Goal: Task Accomplishment & Management: Manage account settings

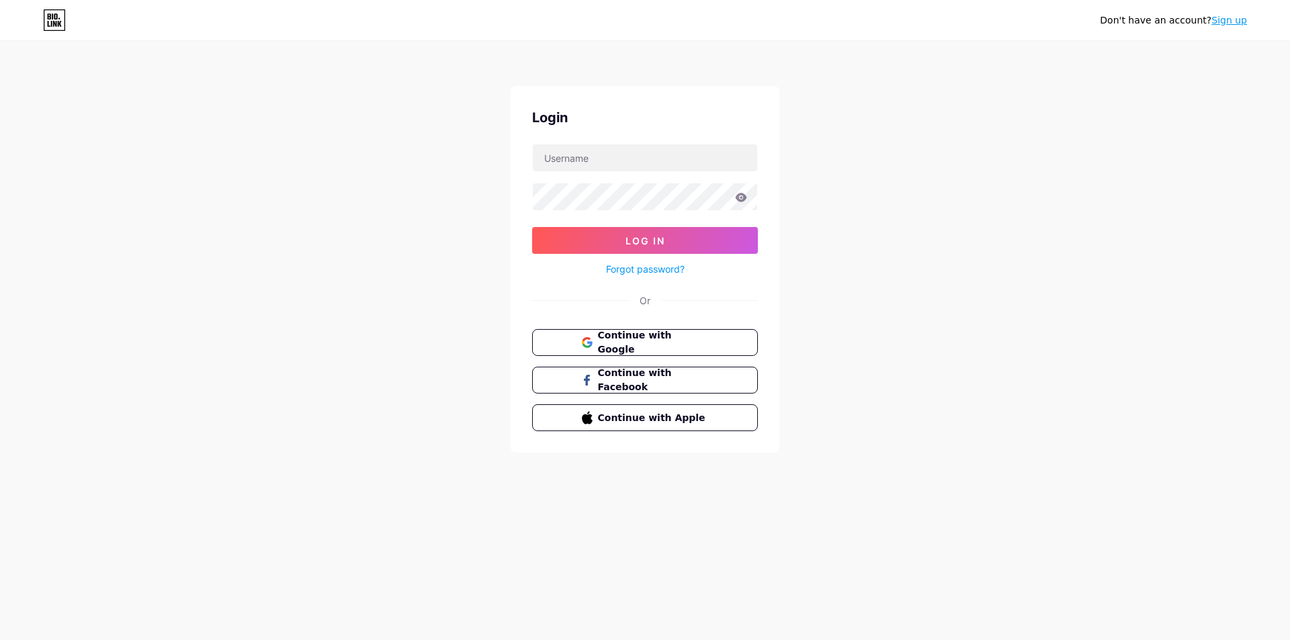
click at [666, 355] on div "Continue with Google Continue with Facebook Continue with Apple" at bounding box center [645, 380] width 226 height 102
click at [671, 341] on span "Continue with Google" at bounding box center [653, 343] width 111 height 28
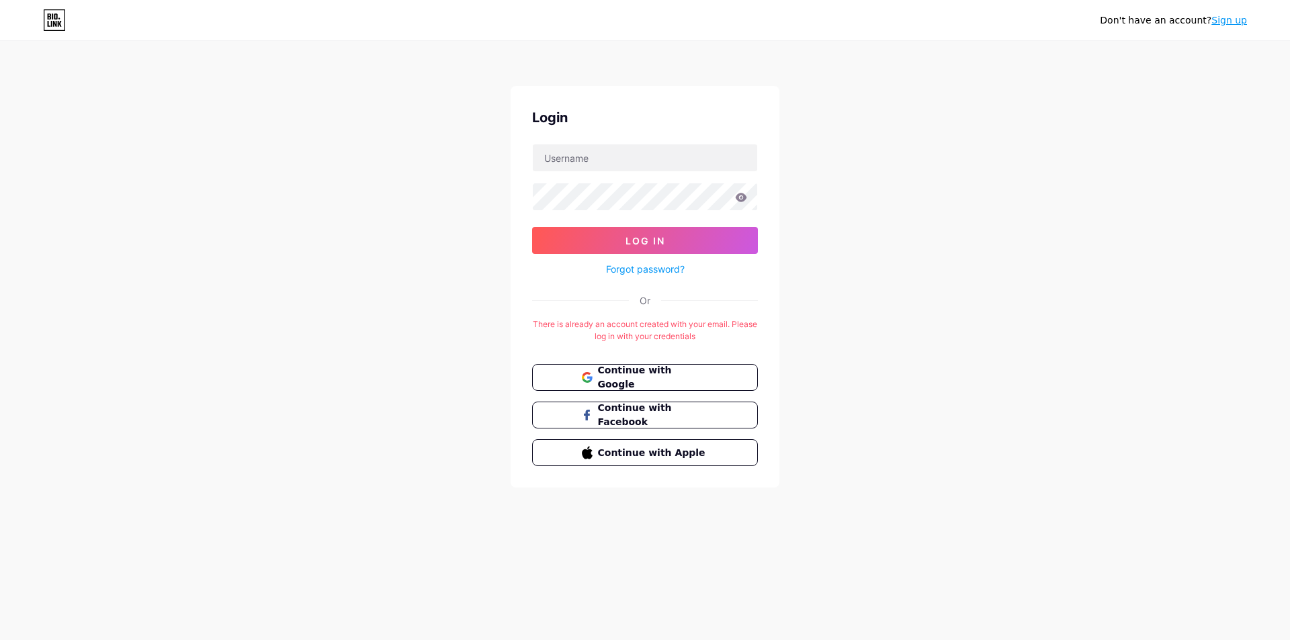
click at [605, 379] on span "Continue with Google" at bounding box center [653, 377] width 111 height 28
click at [622, 367] on button "Continue with Google" at bounding box center [645, 377] width 226 height 27
click at [1237, 17] on link "Sign up" at bounding box center [1229, 20] width 36 height 11
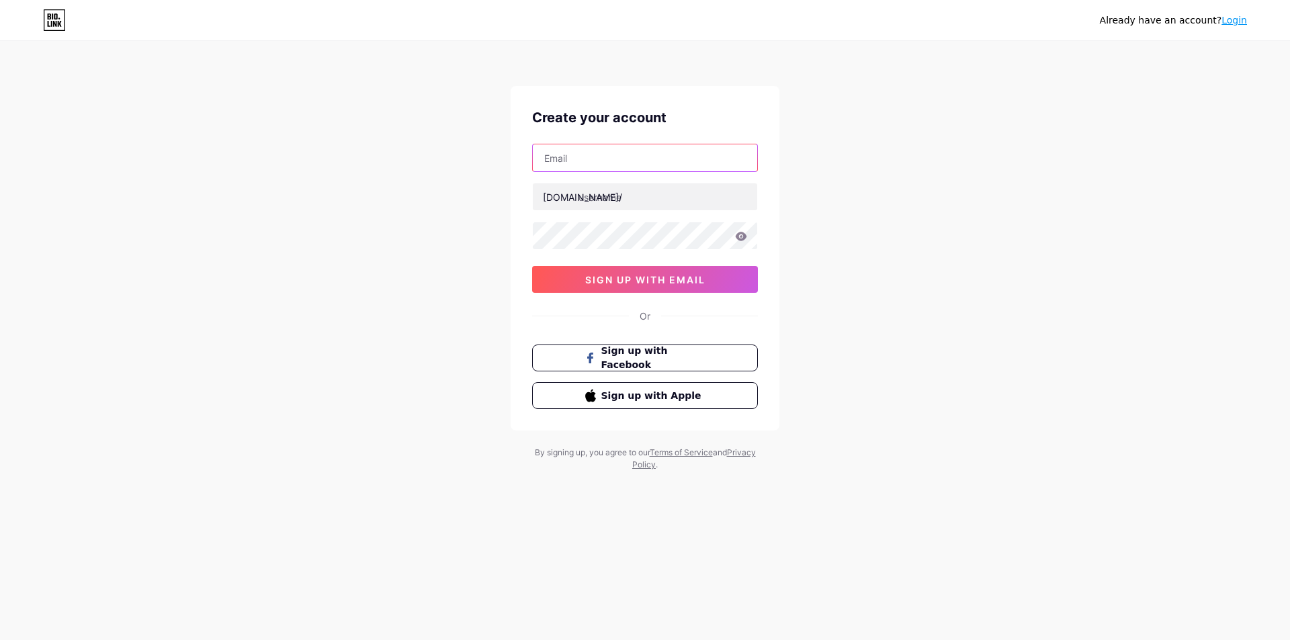
click at [649, 163] on input "text" at bounding box center [645, 157] width 224 height 27
click at [1233, 18] on link "Login" at bounding box center [1234, 20] width 26 height 11
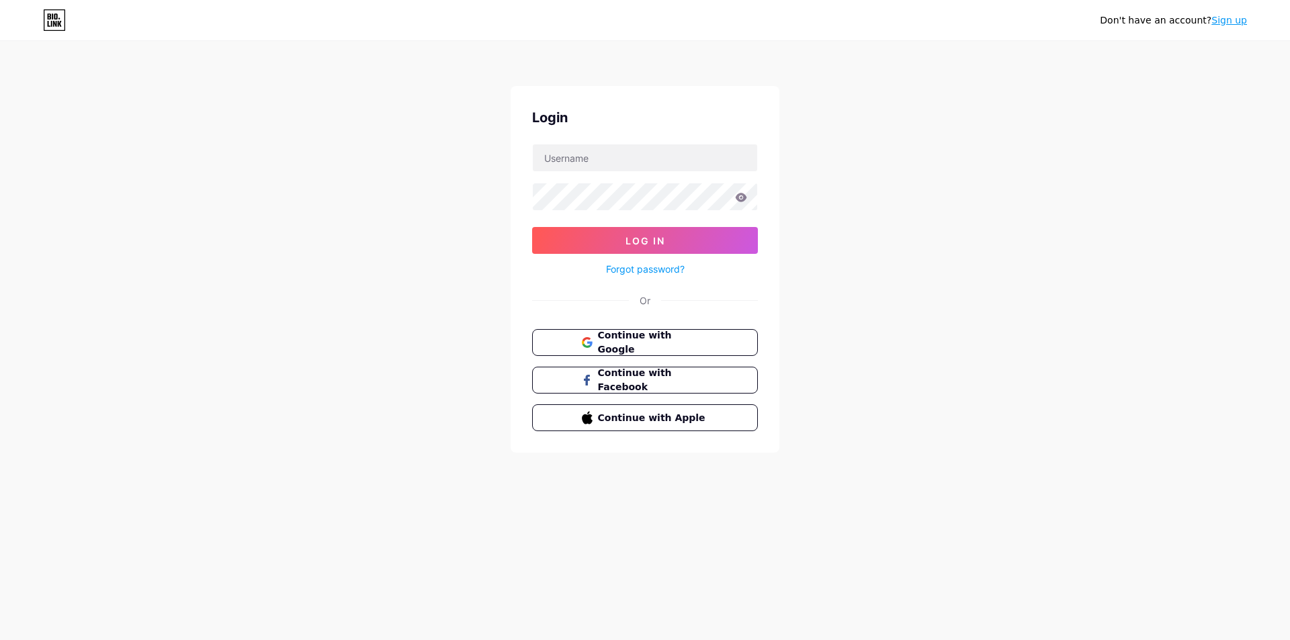
click at [1233, 18] on link "Sign up" at bounding box center [1229, 20] width 36 height 11
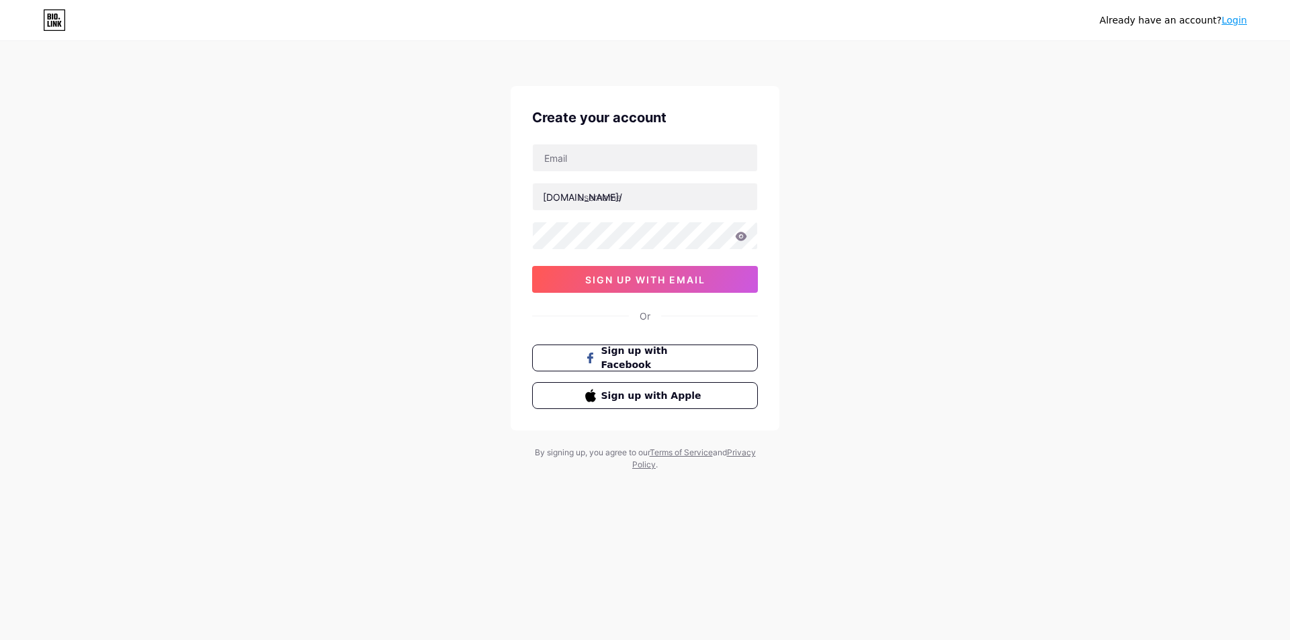
click at [1235, 24] on link "Login" at bounding box center [1234, 20] width 26 height 11
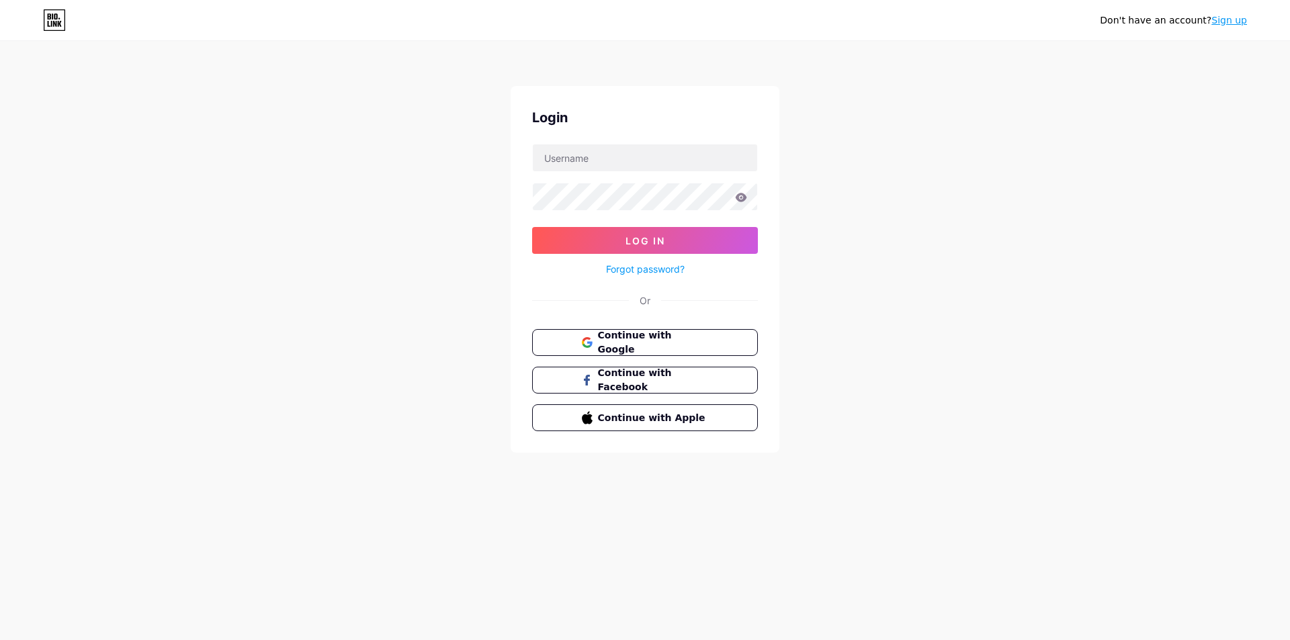
click at [646, 345] on span "Continue with Google" at bounding box center [653, 343] width 111 height 28
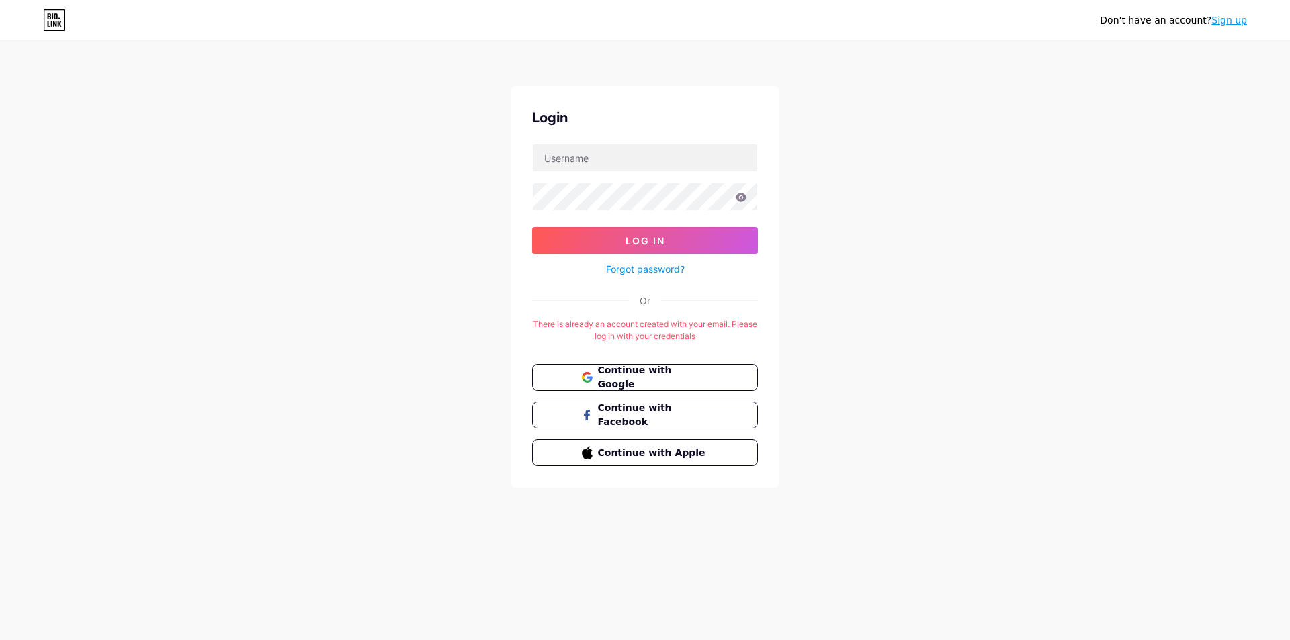
click at [1228, 19] on link "Sign up" at bounding box center [1229, 20] width 36 height 11
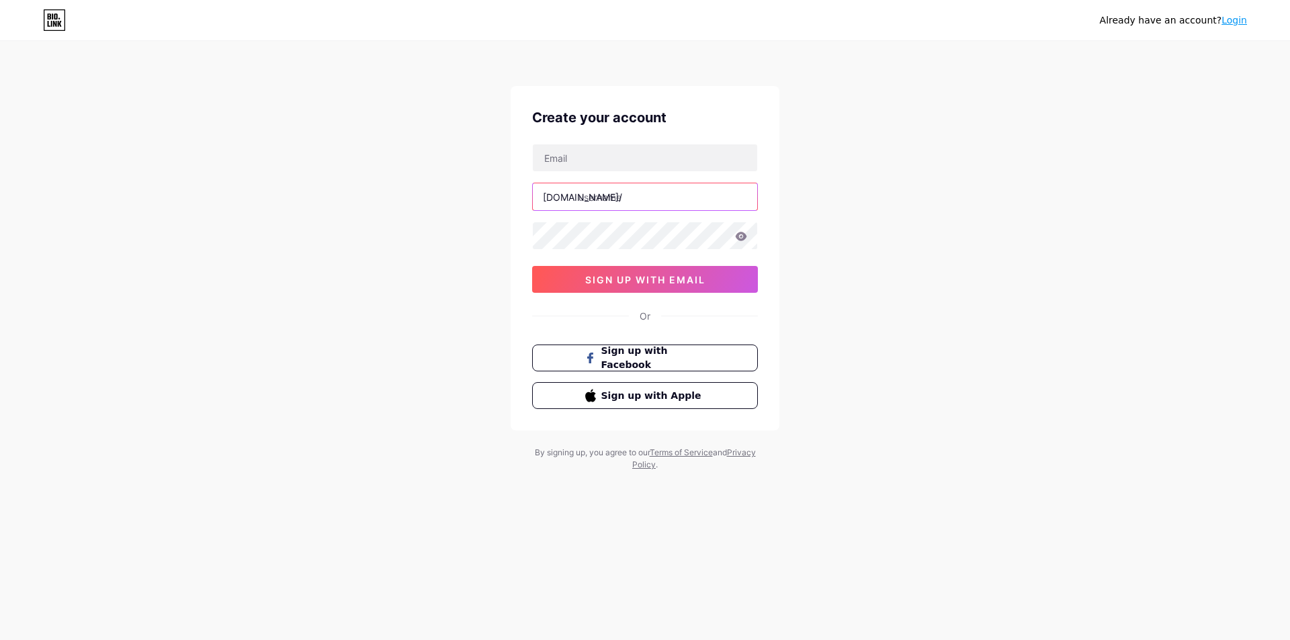
click at [620, 191] on input "text" at bounding box center [645, 196] width 224 height 27
click at [628, 165] on input "text" at bounding box center [645, 157] width 224 height 27
paste input "vietnambestour@gmail.com"
click at [590, 160] on input "vietnambestour@gmail.com" at bounding box center [645, 157] width 224 height 27
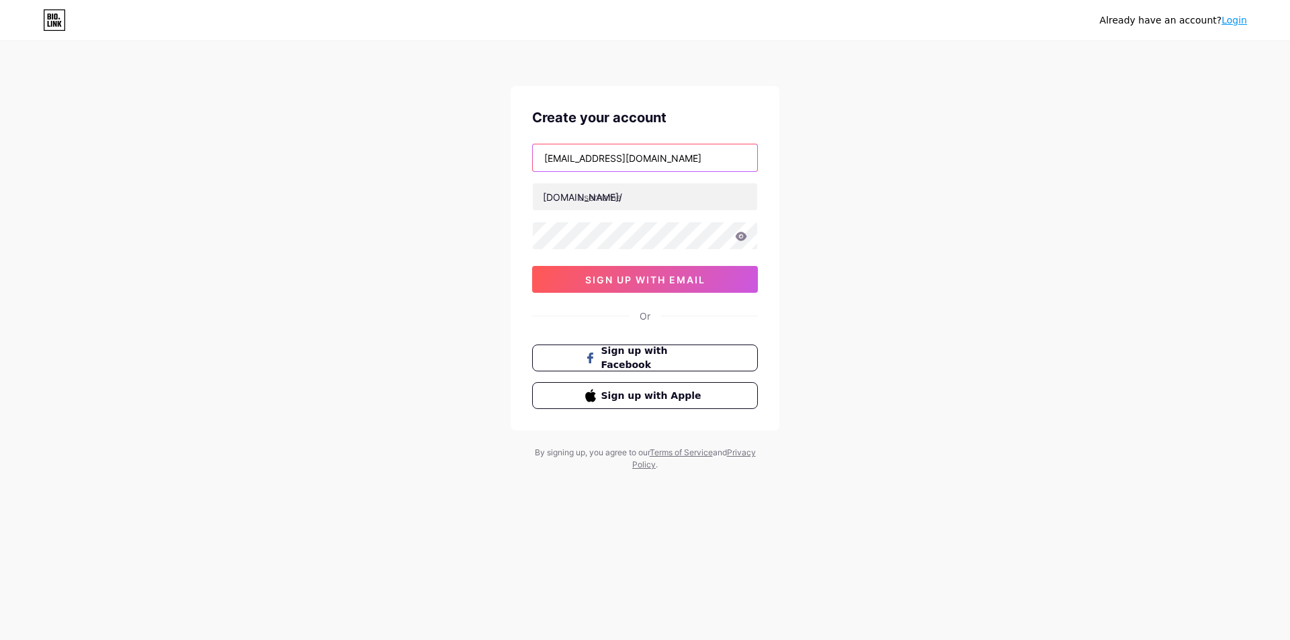
type input "vietnambestour@gmail.com"
click at [599, 197] on input "text" at bounding box center [645, 196] width 224 height 27
paste input "vietnambestour"
type input "vietnambestour"
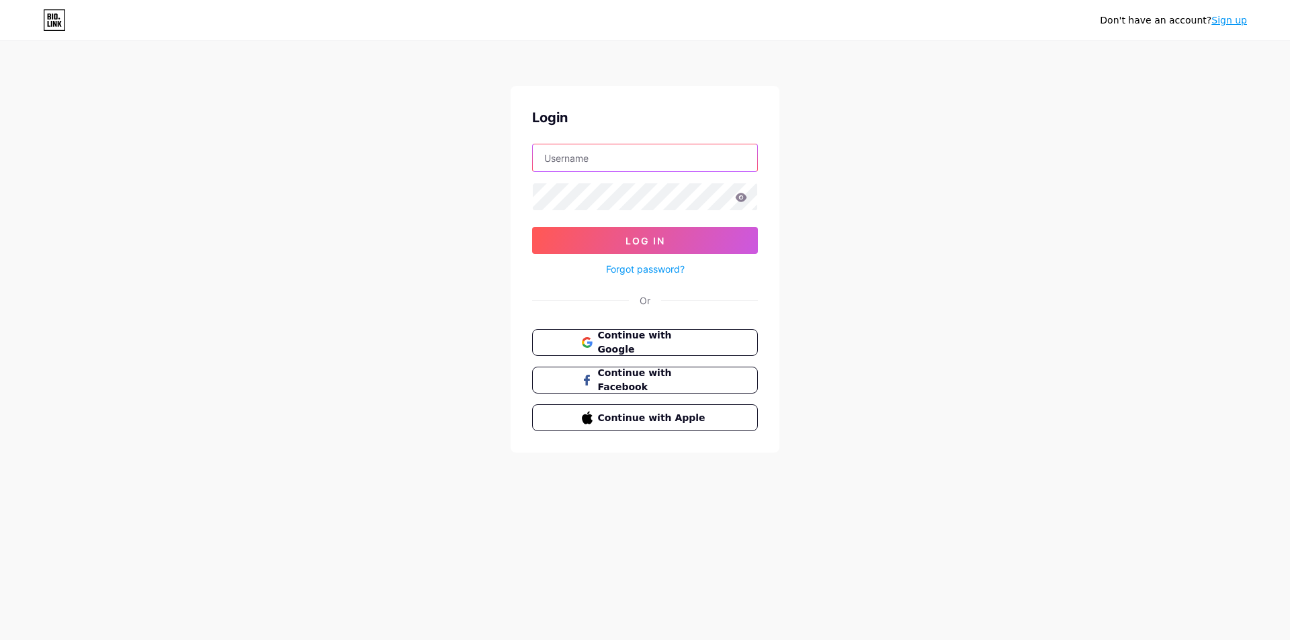
click at [648, 162] on input "text" at bounding box center [645, 157] width 224 height 27
click at [707, 161] on input "text" at bounding box center [645, 157] width 224 height 27
paste input "vietnambestour"
type input "vietnambestour"
click at [669, 242] on button "Log In" at bounding box center [645, 240] width 226 height 27
